Goal: Obtain resource: Obtain resource

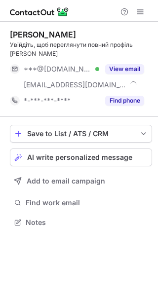
scroll to position [215, 158]
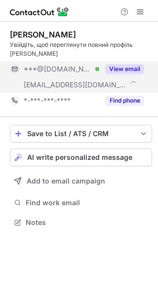
click at [128, 67] on button "View email" at bounding box center [124, 69] width 39 height 10
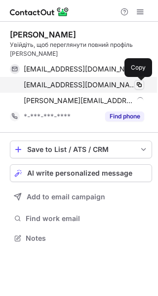
click at [137, 85] on span at bounding box center [139, 85] width 8 height 8
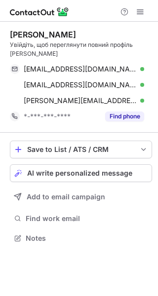
scroll to position [231, 158]
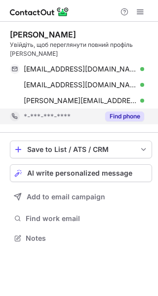
click at [120, 117] on button "Find phone" at bounding box center [124, 116] width 39 height 10
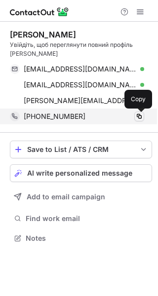
click at [136, 118] on span at bounding box center [139, 116] width 8 height 8
